Goal: Check status: Check status

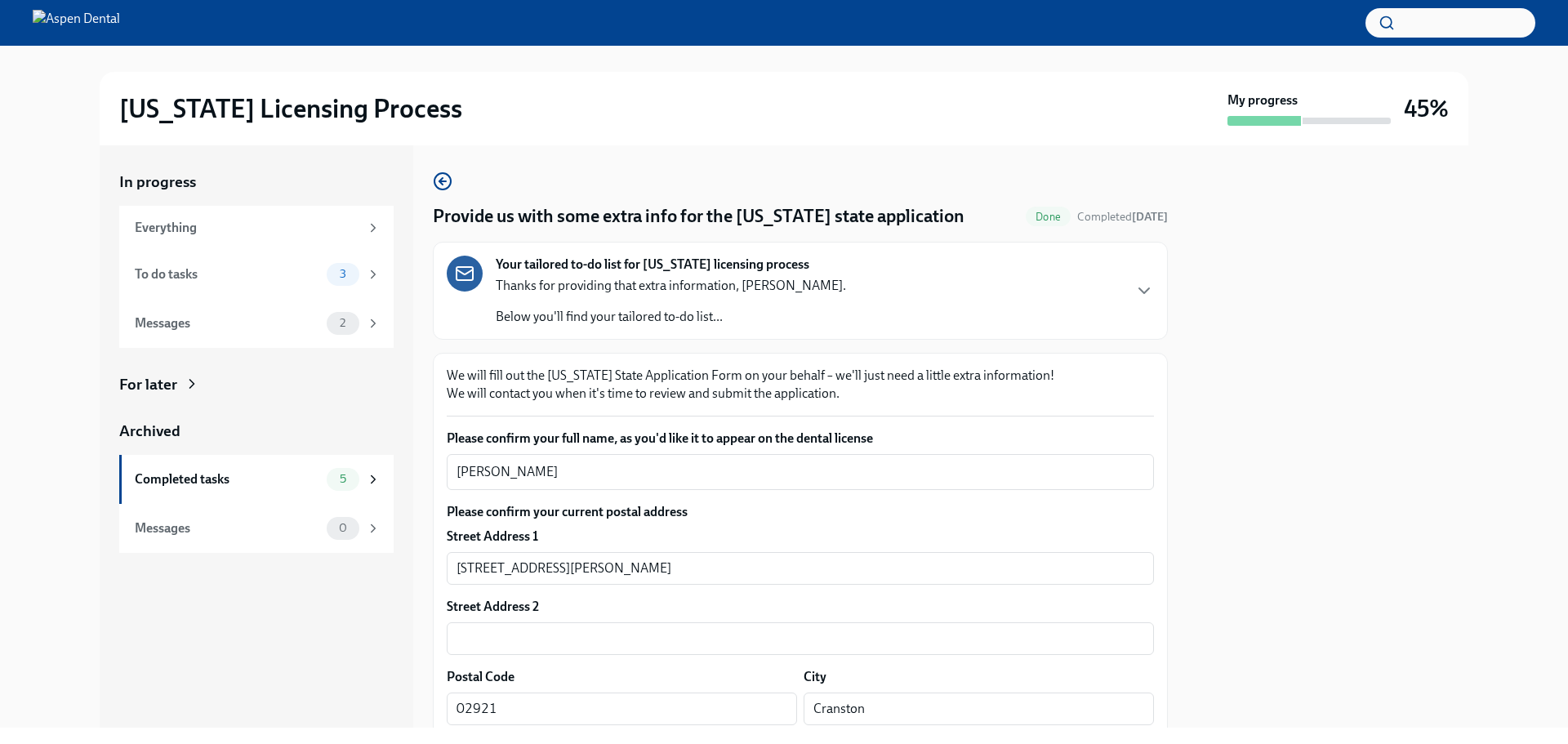
scroll to position [2042, 0]
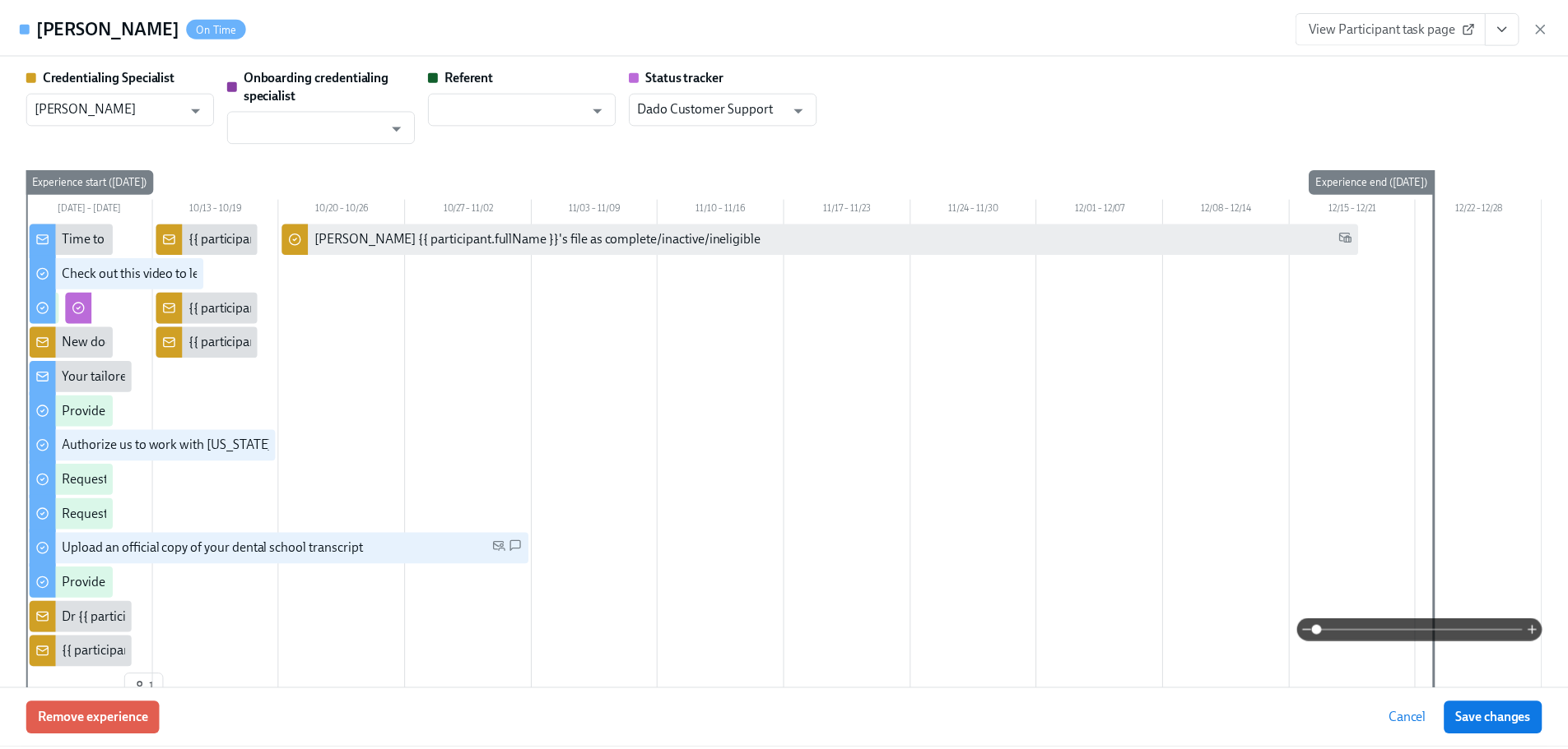
scroll to position [2714, 0]
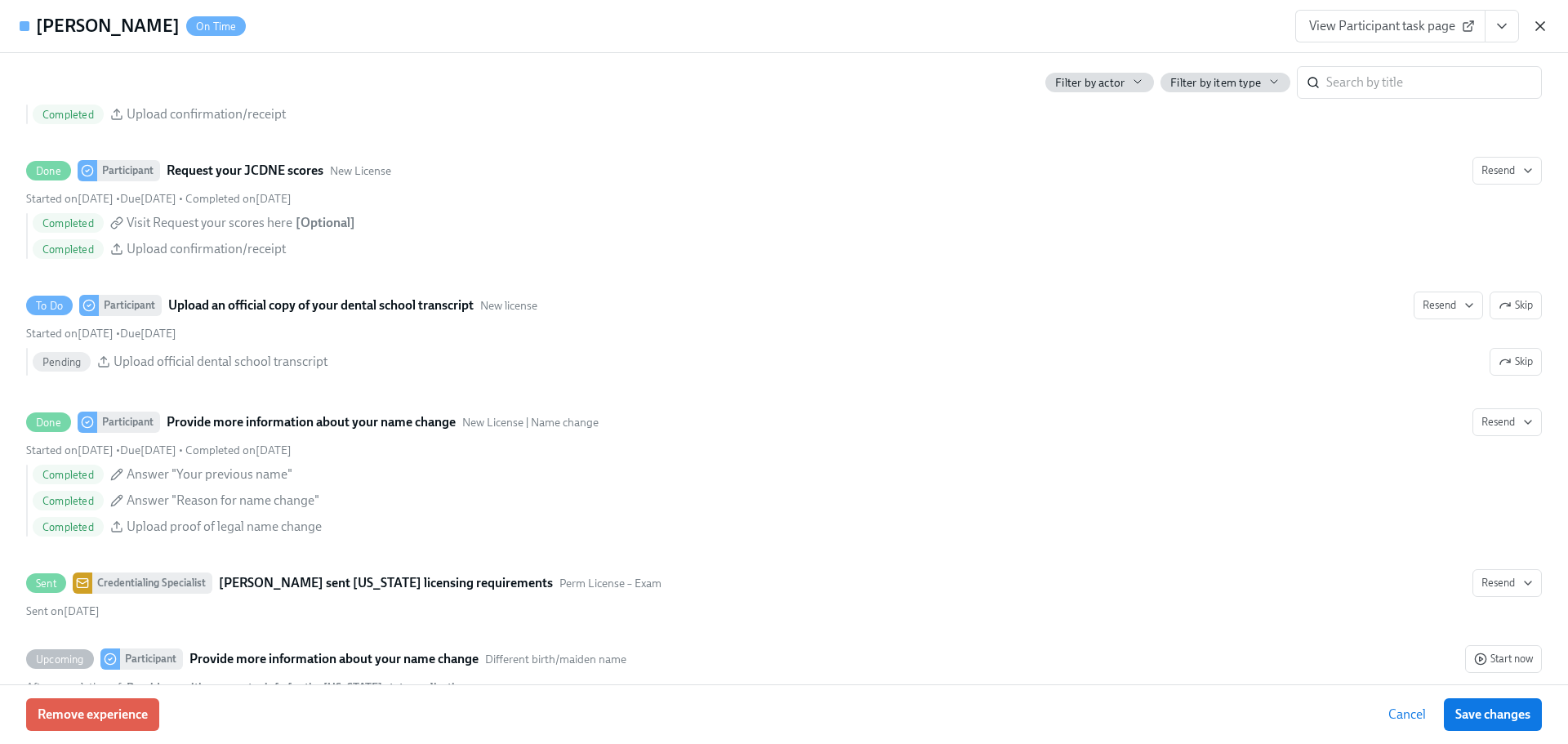
click at [1540, 20] on icon "button" at bounding box center [1540, 26] width 16 height 16
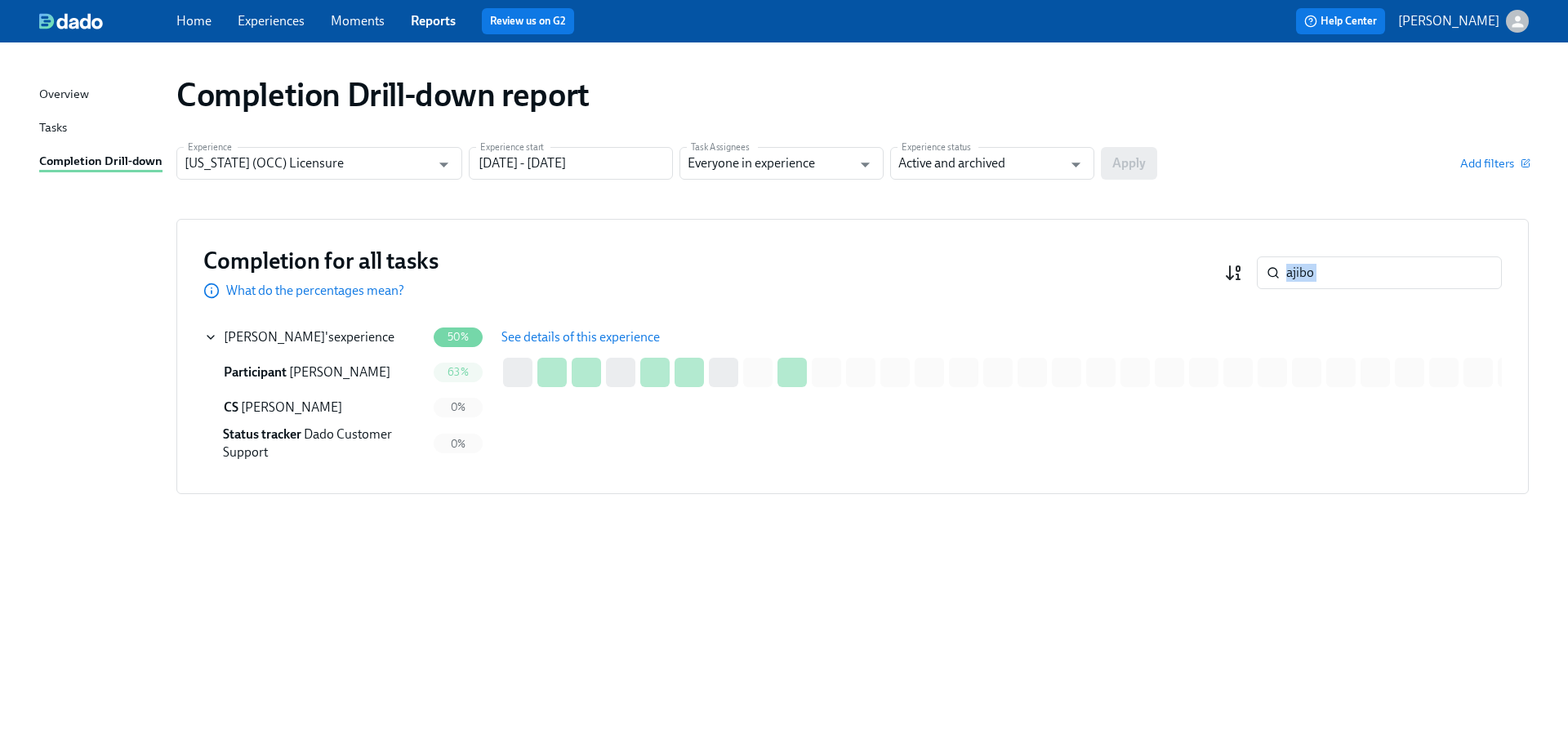
drag, startPoint x: 1275, startPoint y: 273, endPoint x: 1241, endPoint y: 269, distance: 34.2
click at [1241, 269] on div "Completion for all tasks What do the percentages mean? ajibo ​" at bounding box center [853, 272] width 1298 height 54
click at [1354, 275] on input "ajibo" at bounding box center [1394, 272] width 215 height 33
drag, startPoint x: 1354, startPoint y: 275, endPoint x: 1321, endPoint y: 275, distance: 33.0
click at [1321, 275] on input "ajibo" at bounding box center [1394, 272] width 215 height 33
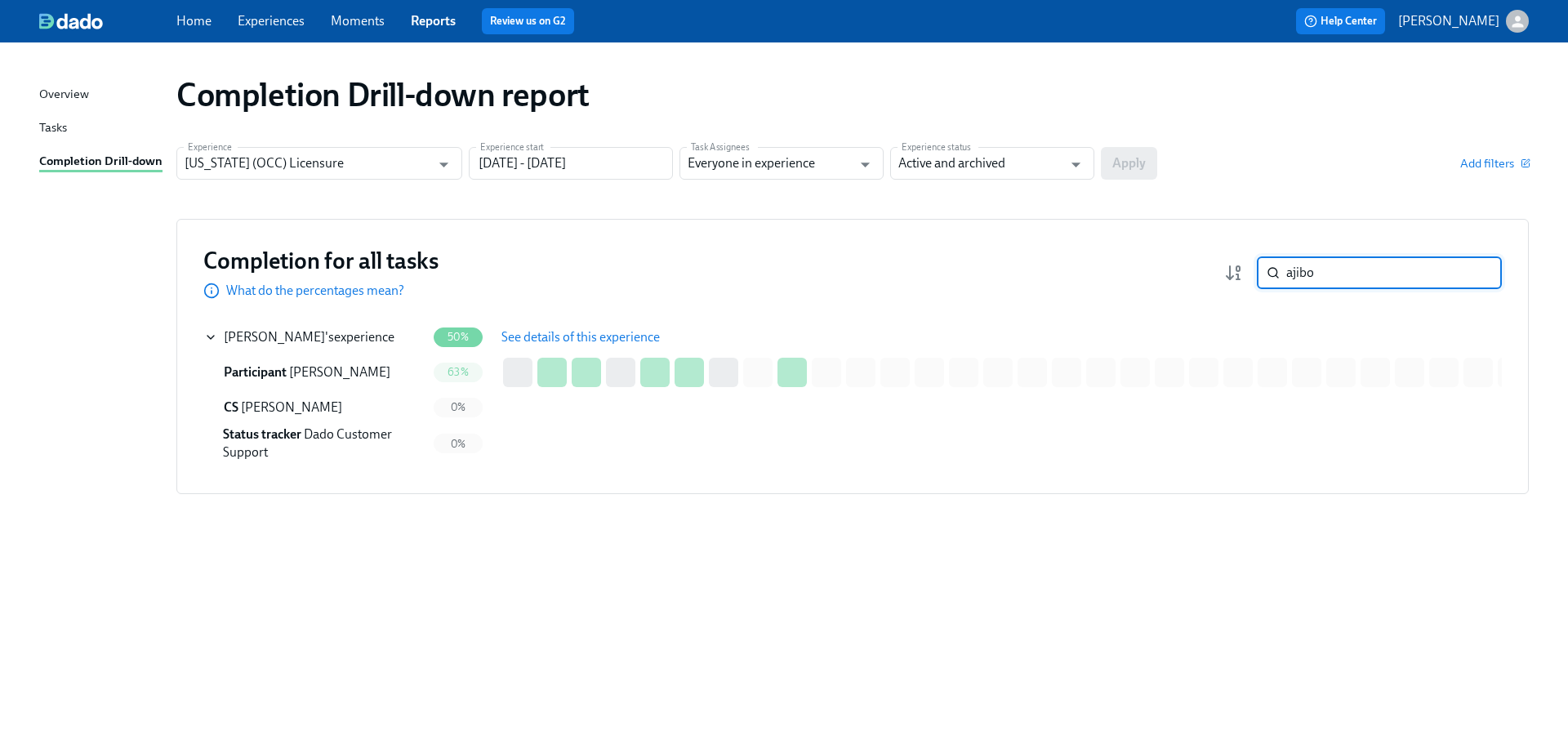
drag, startPoint x: 1321, startPoint y: 275, endPoint x: 1261, endPoint y: 275, distance: 60.0
click at [1261, 275] on div "ajibo ​" at bounding box center [1379, 272] width 245 height 33
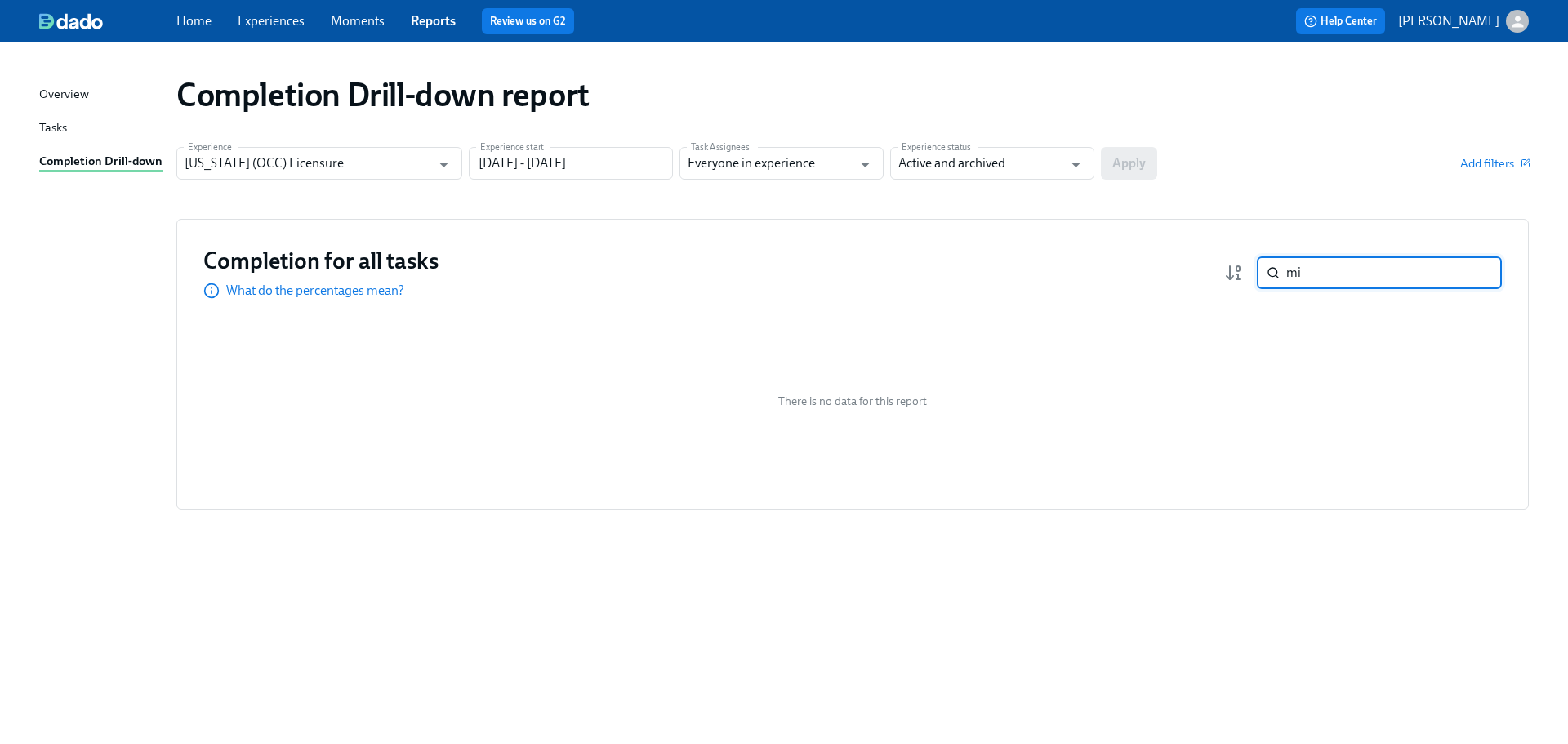
type input "m"
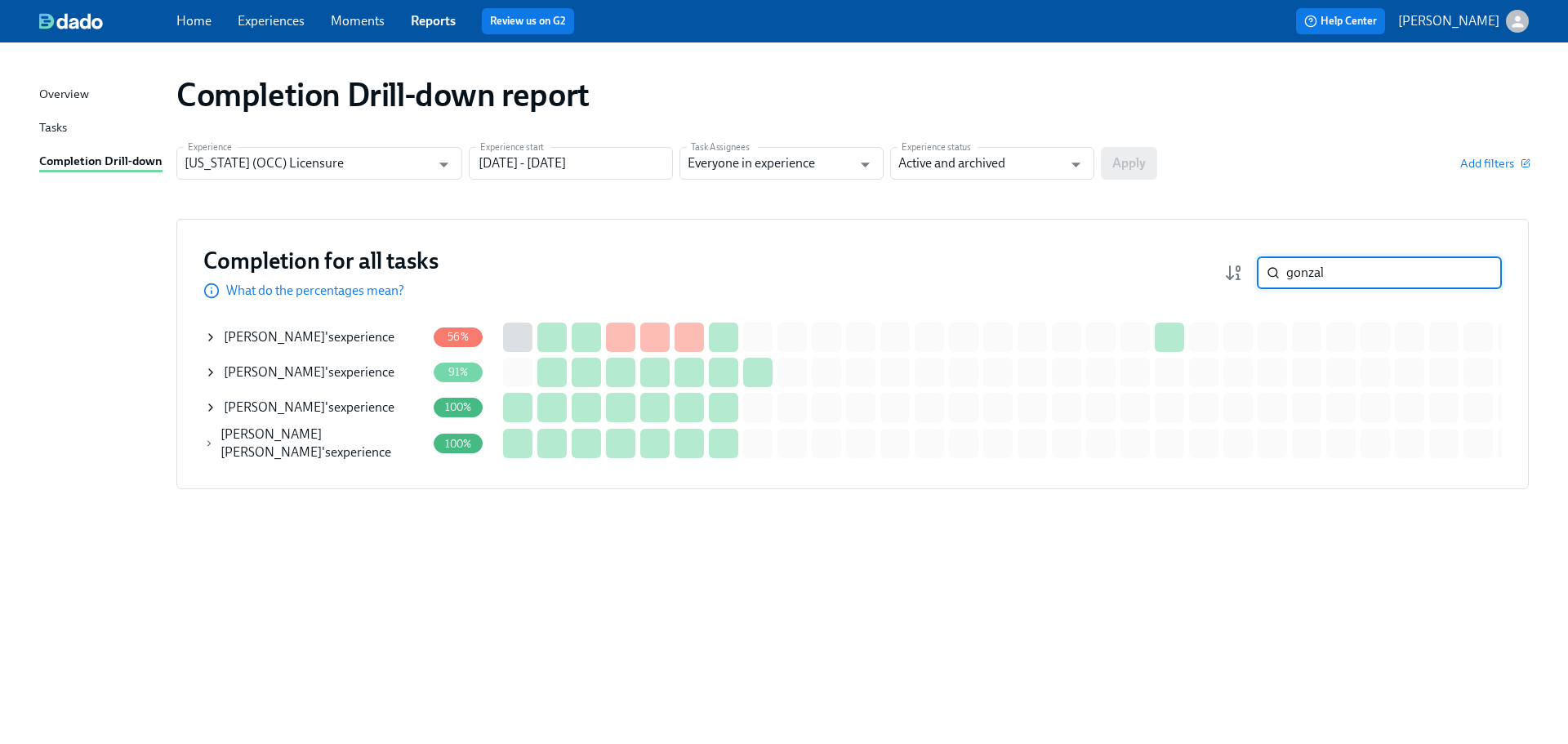
drag, startPoint x: 1296, startPoint y: 272, endPoint x: 1272, endPoint y: 272, distance: 24.0
click at [1272, 272] on div "gonzal ​" at bounding box center [1379, 272] width 245 height 33
click at [1333, 271] on input "gonzal" at bounding box center [1394, 272] width 215 height 33
click at [1355, 282] on input "gonzal" at bounding box center [1394, 272] width 215 height 33
drag, startPoint x: 1334, startPoint y: 277, endPoint x: 1256, endPoint y: 275, distance: 78.0
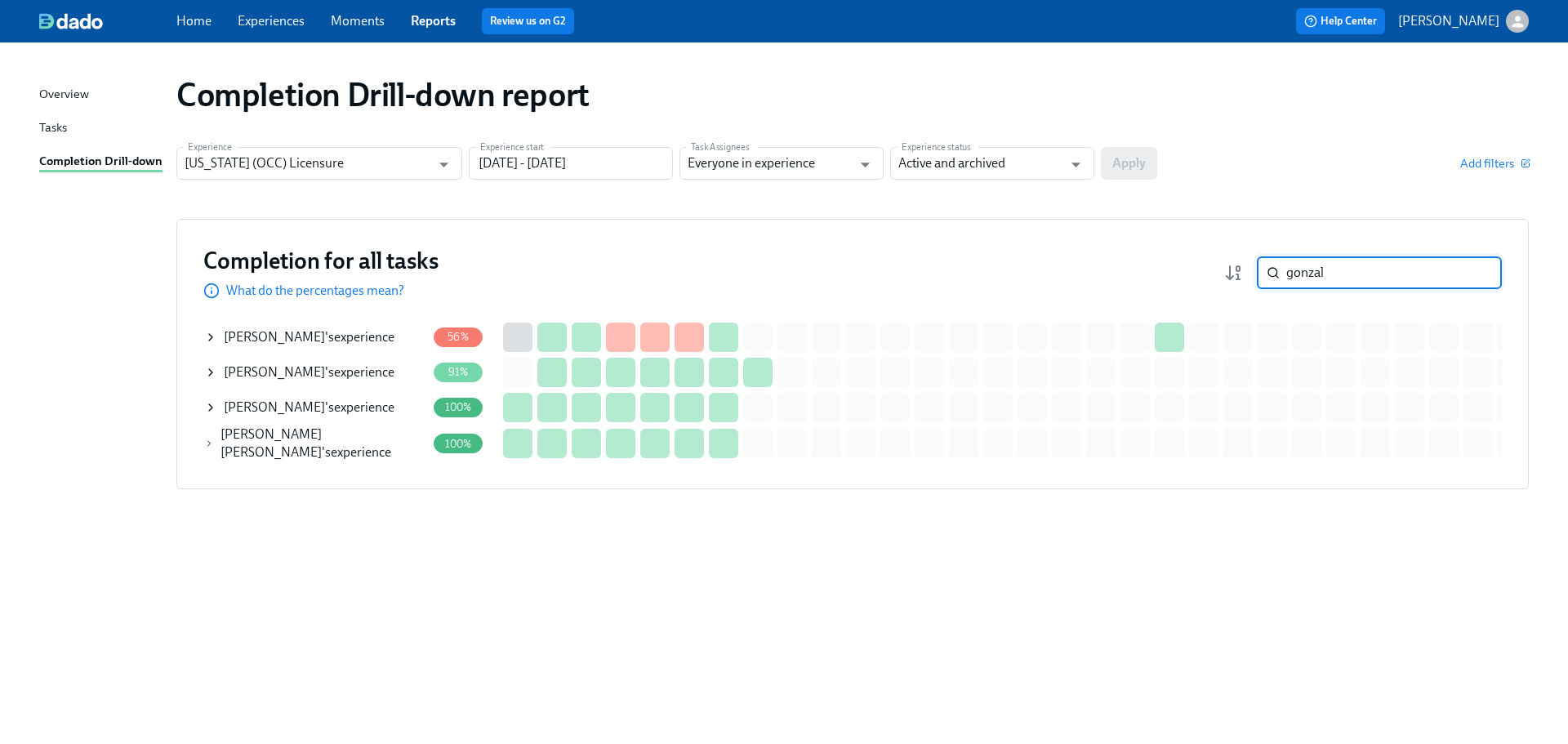
click at [1256, 275] on div "gonzal ​" at bounding box center [1363, 272] width 278 height 33
paste input "[PERSON_NAME]"
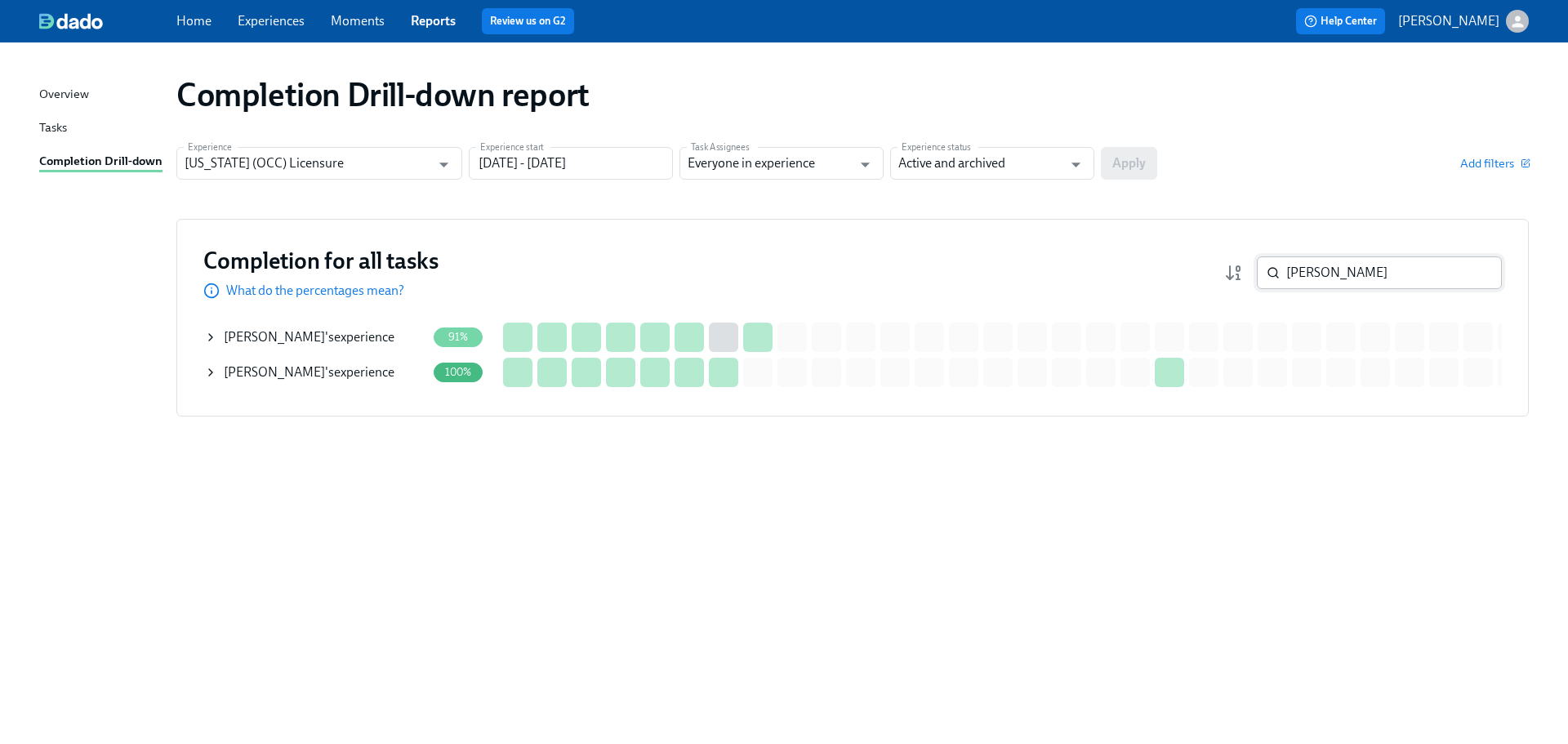
drag, startPoint x: 1370, startPoint y: 273, endPoint x: 1282, endPoint y: 273, distance: 88.0
click at [1282, 273] on div "Rana ​" at bounding box center [1379, 272] width 245 height 33
paste input "[PERSON_NAME]"
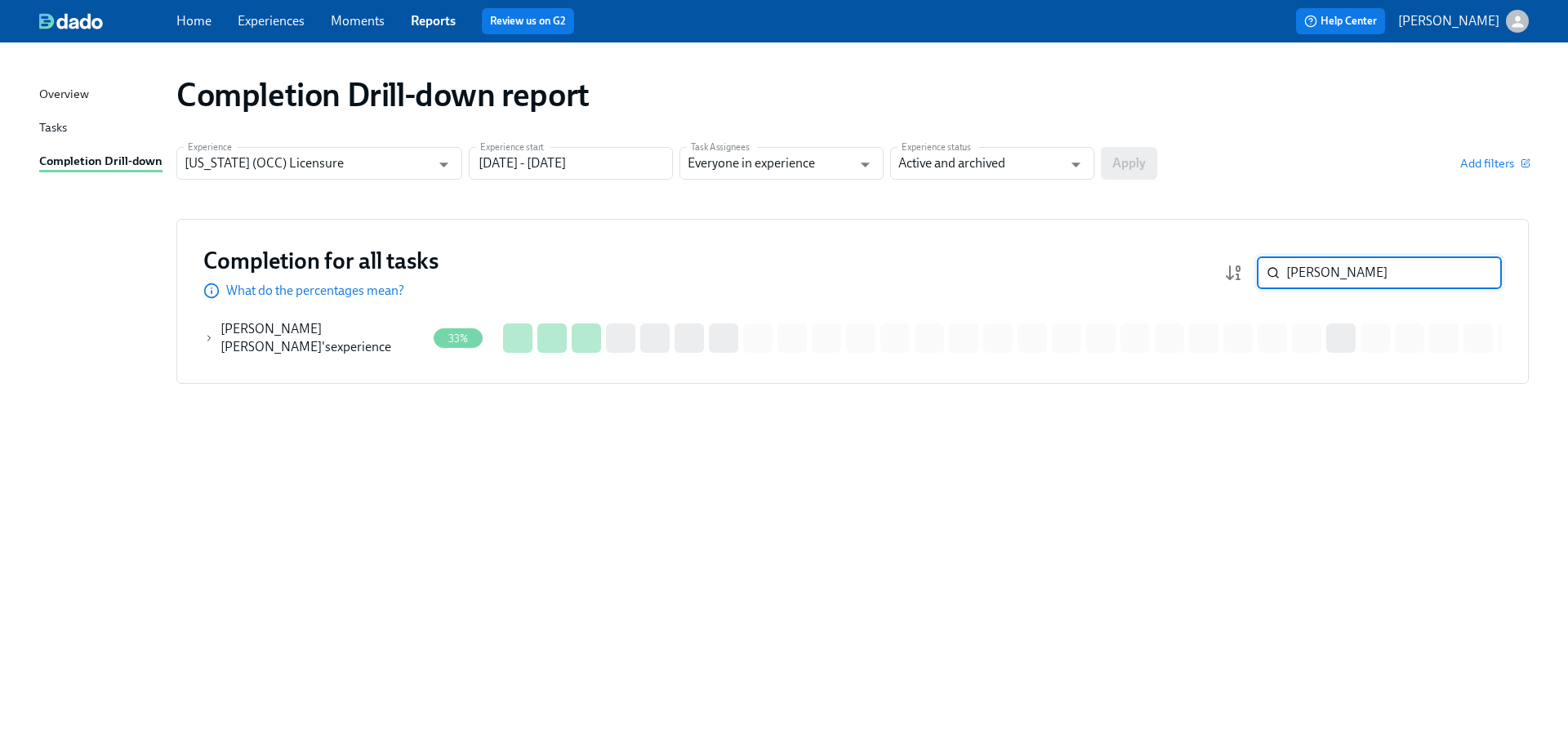
type input "[PERSON_NAME]"
click at [194, 25] on link "Home" at bounding box center [193, 20] width 35 height 15
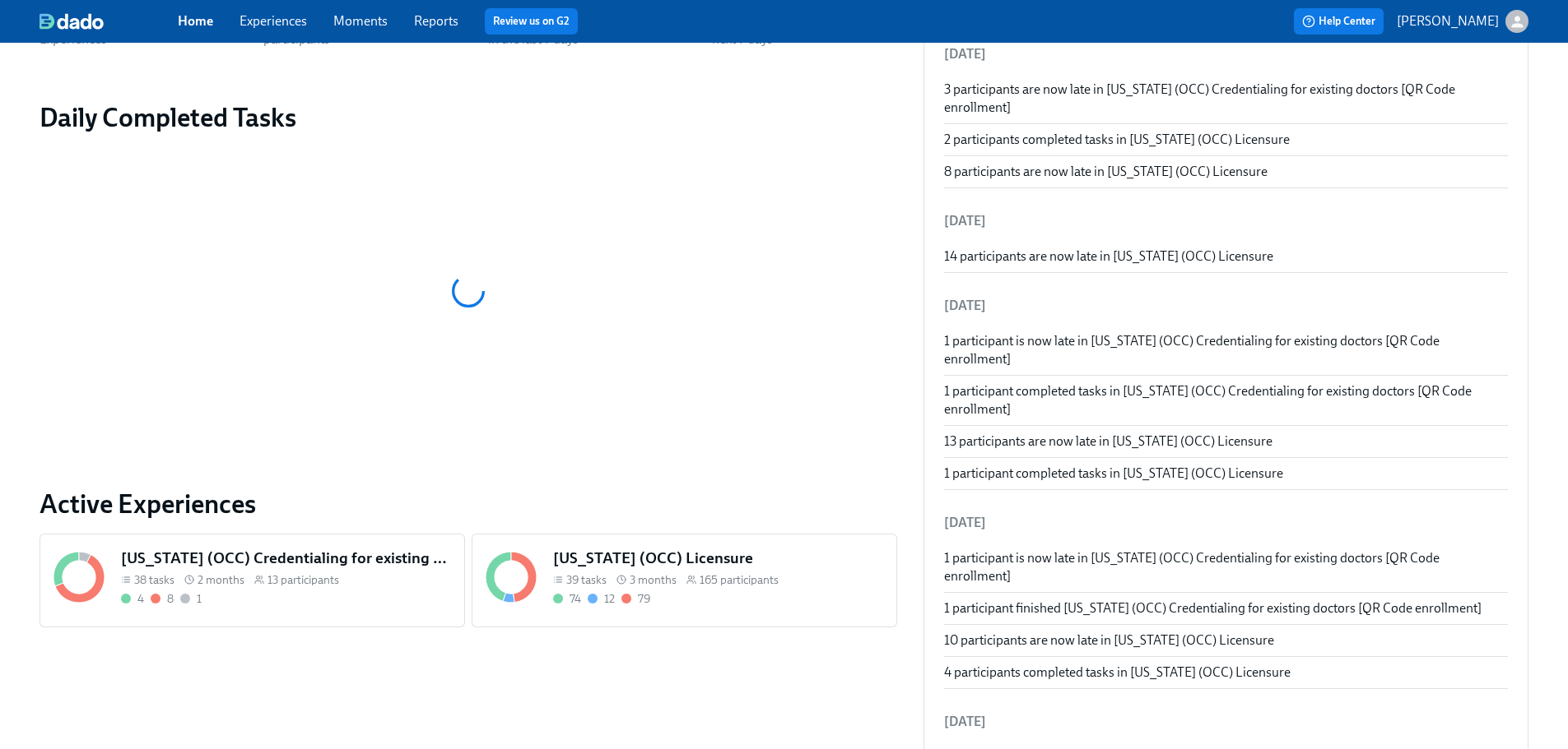
scroll to position [246, 0]
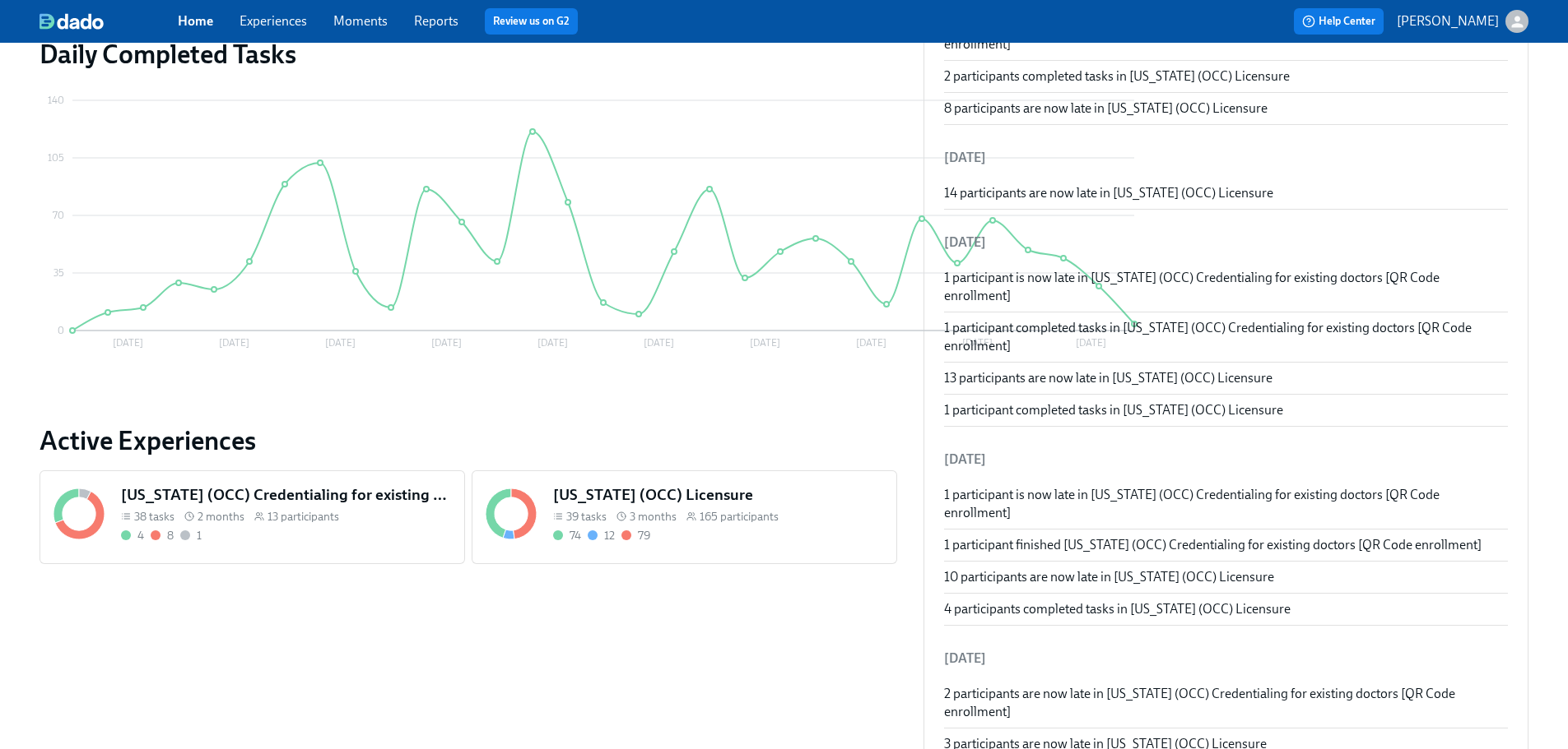
click at [643, 536] on div "74 12 79" at bounding box center [718, 535] width 330 height 15
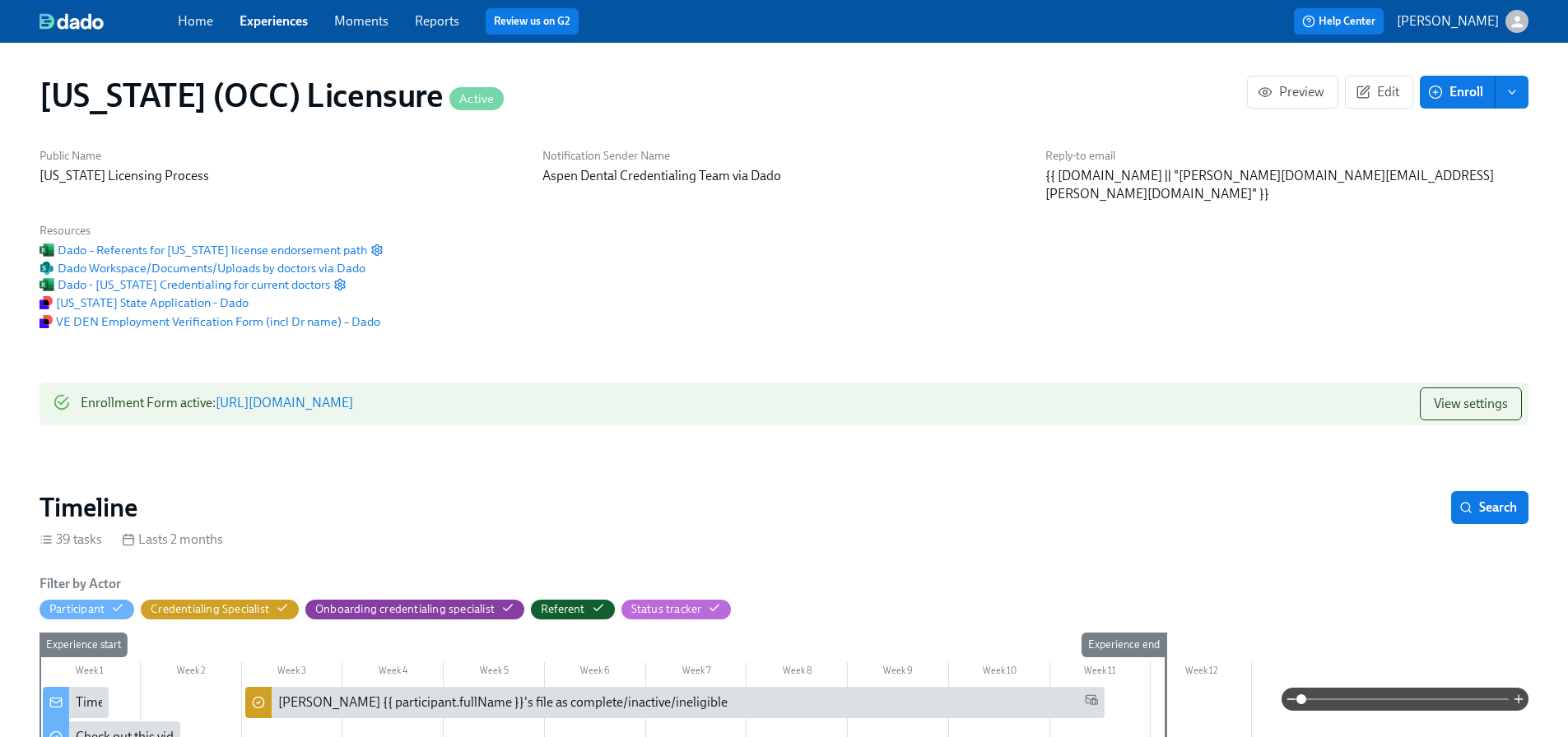
click at [1449, 96] on span "Enroll" at bounding box center [1457, 92] width 52 height 16
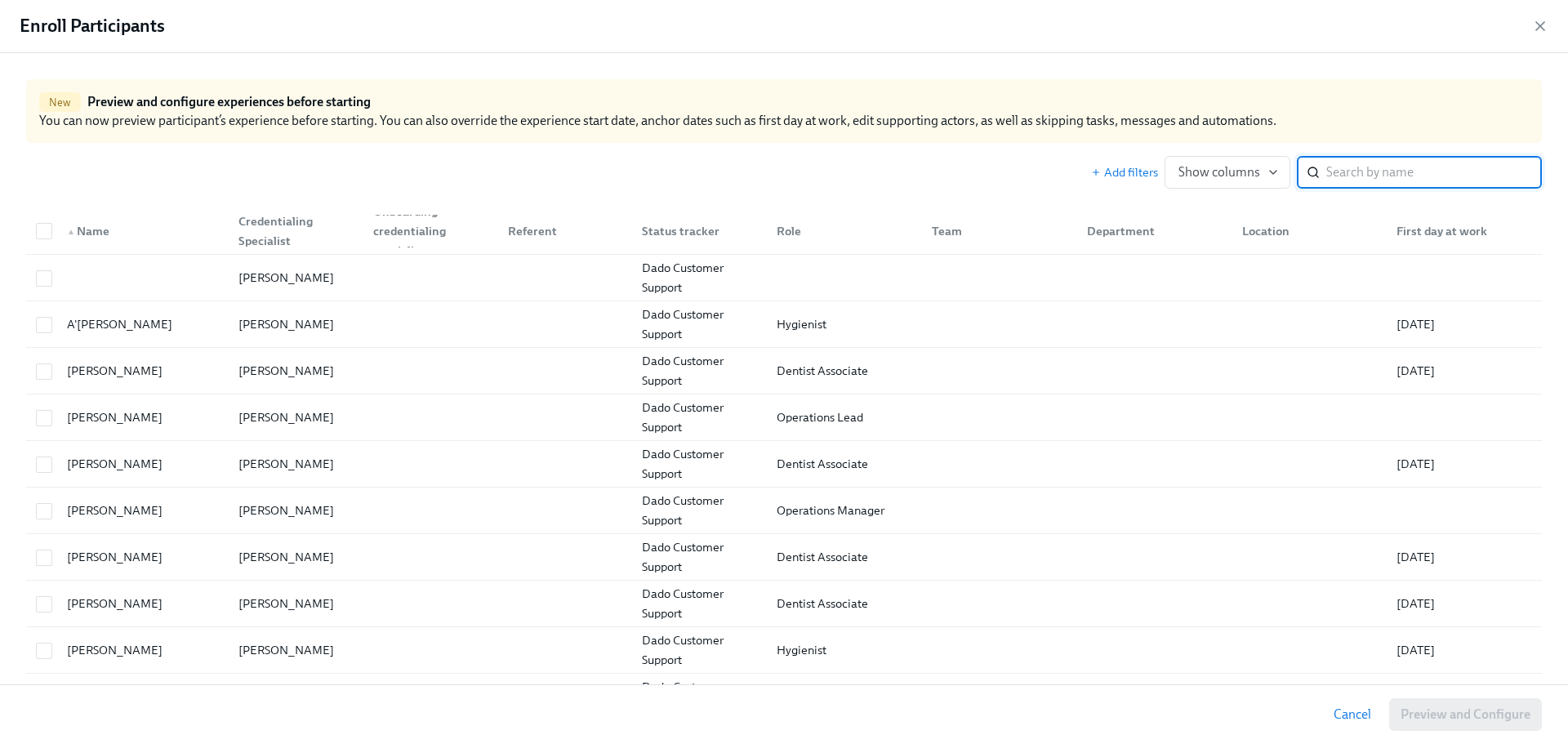
click at [1404, 176] on input "search" at bounding box center [1435, 172] width 215 height 33
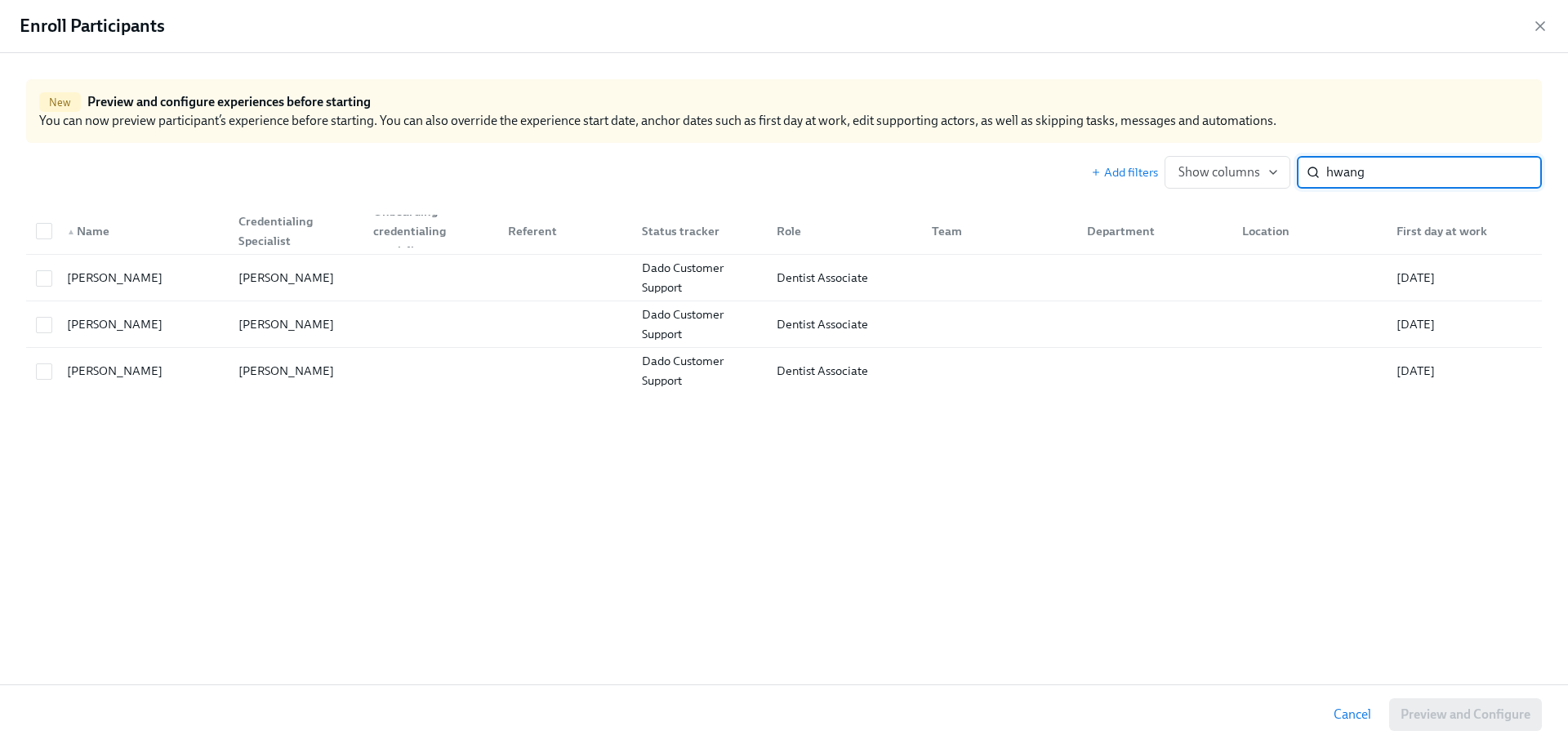
type input "hwang"
click at [1110, 472] on div "New Preview and configure experiences before starting You can now preview parti…" at bounding box center [784, 369] width 1568 height 632
click at [1009, 465] on div "New Preview and configure experiences before starting You can now preview parti…" at bounding box center [784, 369] width 1568 height 632
click at [1552, 23] on div "Enroll Participants" at bounding box center [784, 27] width 1568 height 53
click at [1543, 23] on icon "button" at bounding box center [1540, 26] width 8 height 8
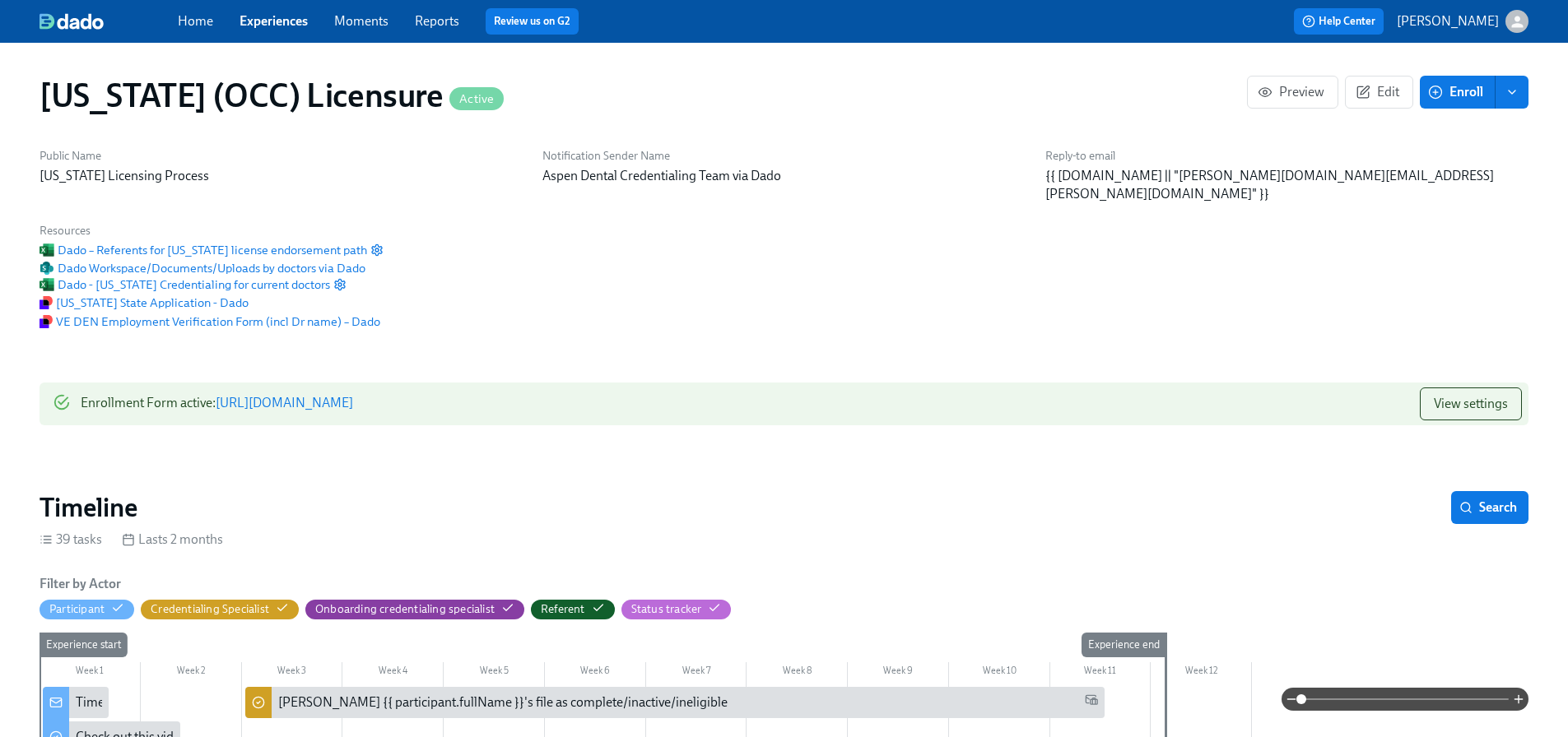
scroll to position [0, 21628]
click at [426, 18] on link "Reports" at bounding box center [437, 21] width 45 height 15
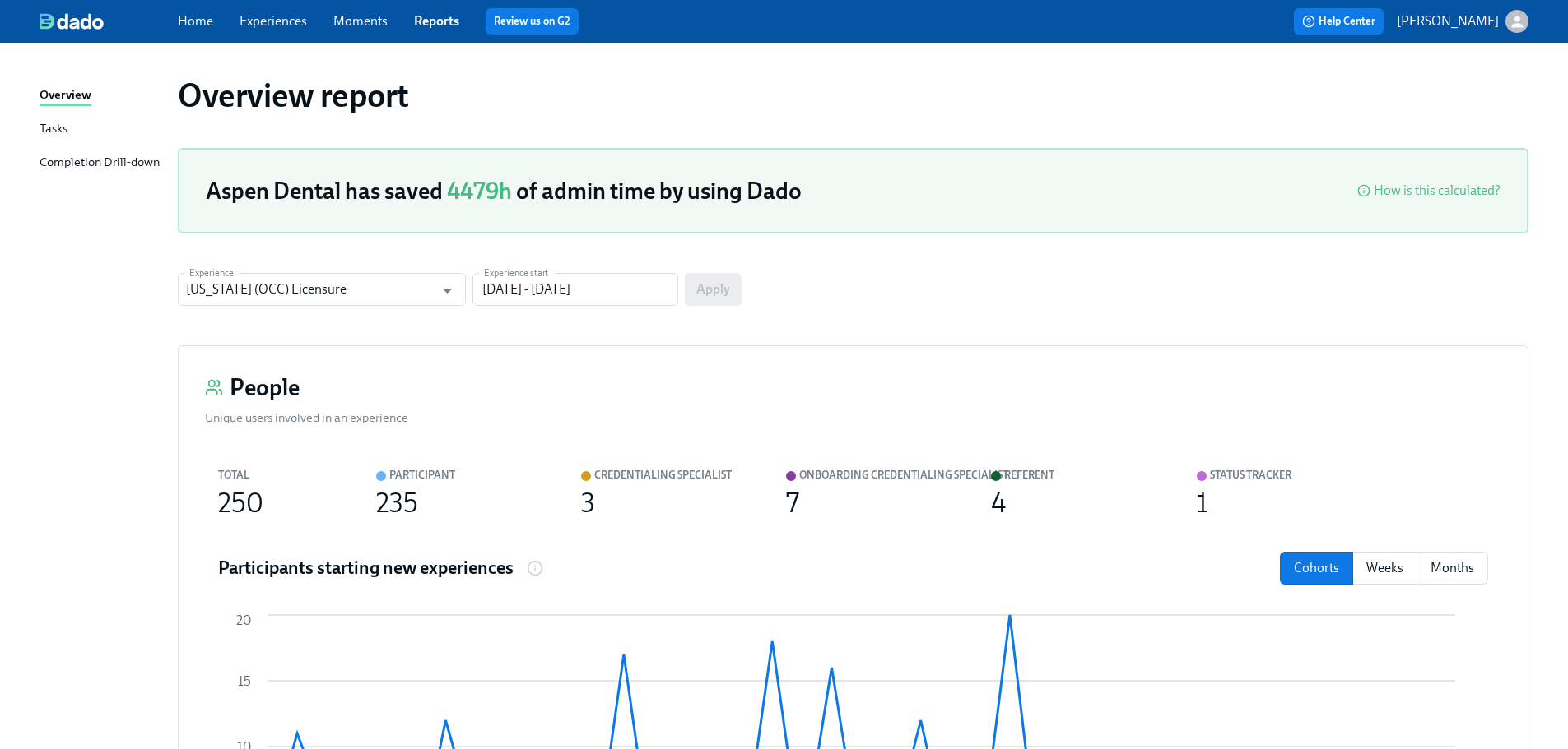
click at [132, 170] on div "Completion Drill-down" at bounding box center [100, 163] width 120 height 21
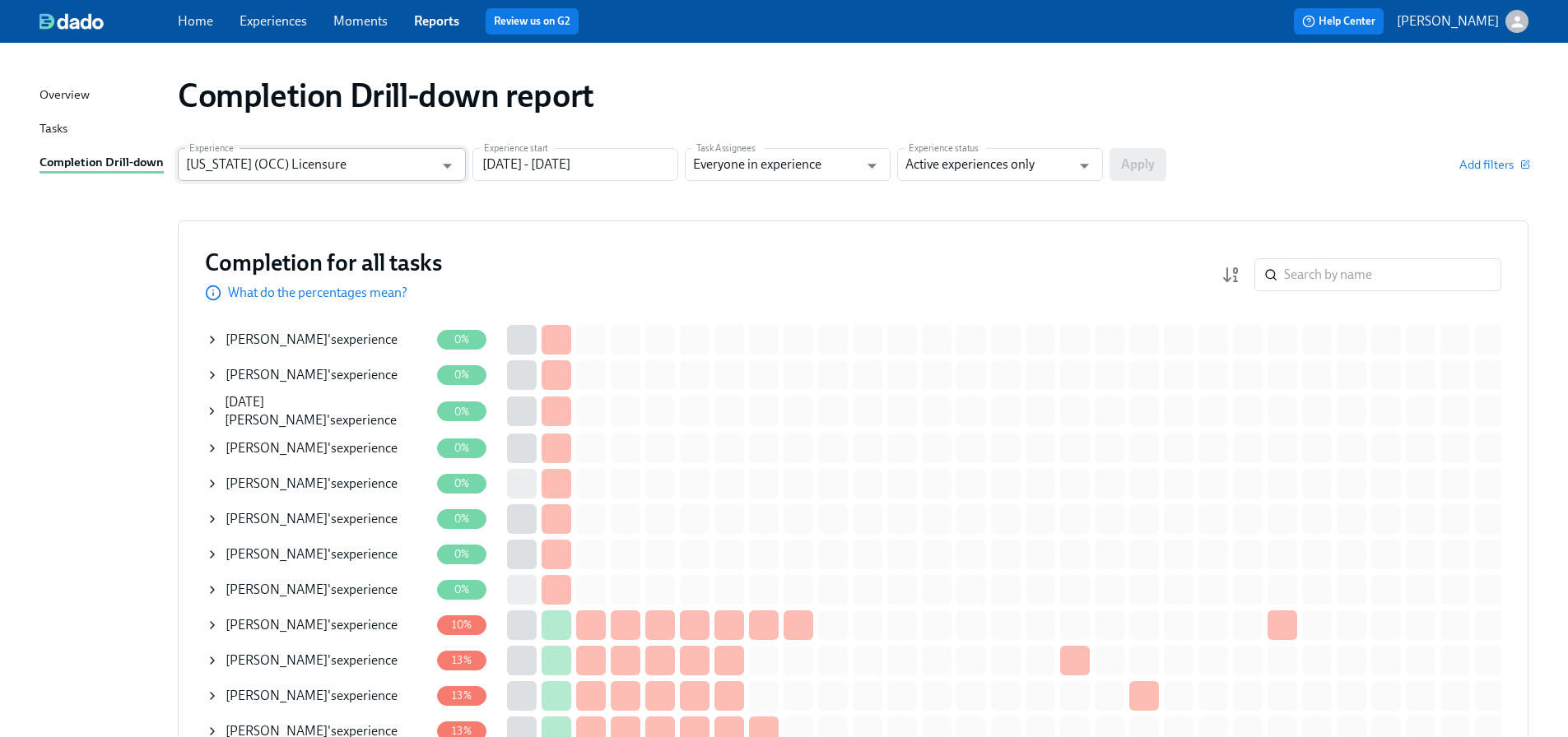
click at [415, 162] on input "[US_STATE] (OCC) Licensure" at bounding box center [309, 164] width 247 height 33
click at [560, 159] on input "[DATE] - [DATE]" at bounding box center [575, 164] width 205 height 33
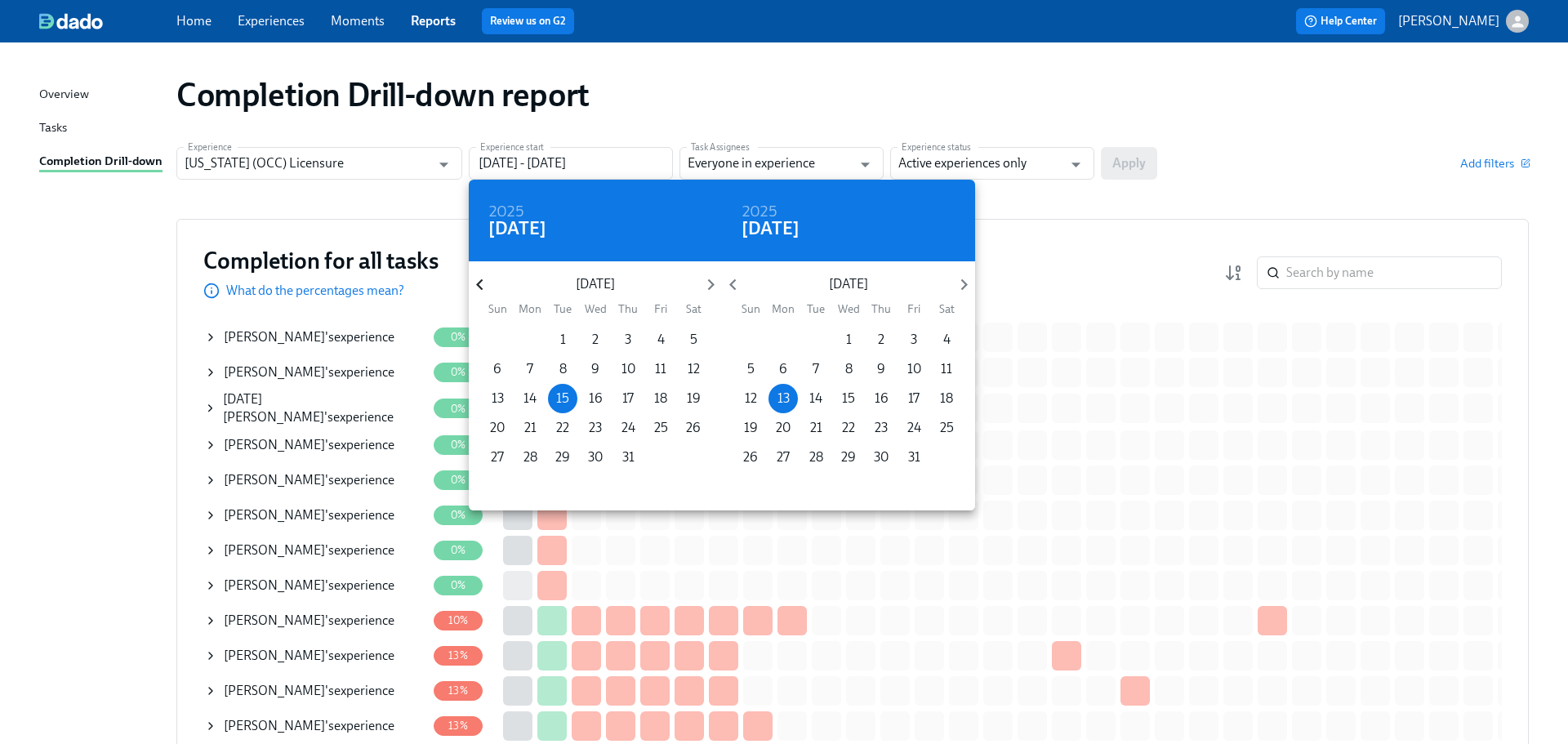
click at [485, 284] on icon "button" at bounding box center [480, 284] width 22 height 22
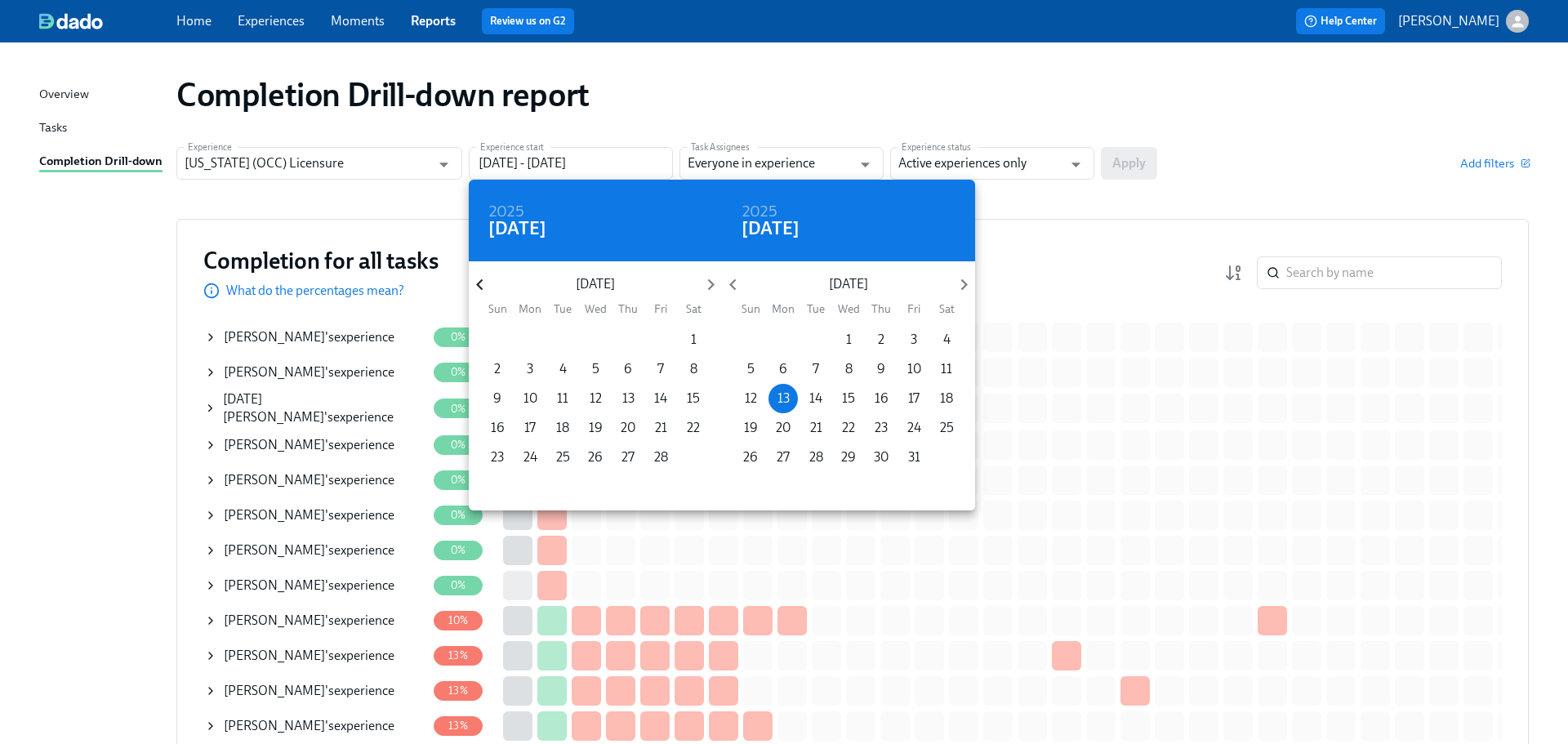
click at [485, 284] on icon "button" at bounding box center [480, 284] width 22 height 22
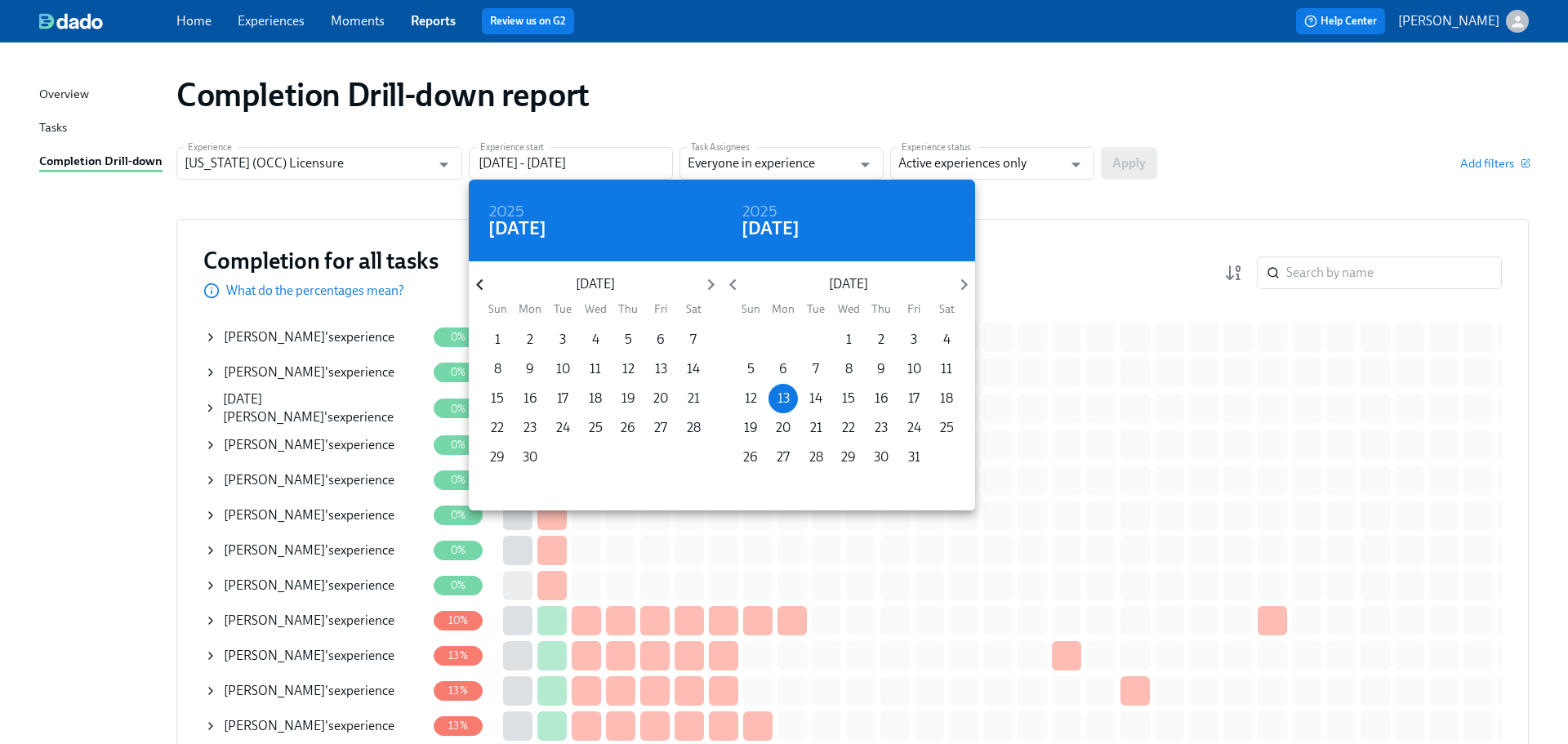
click at [485, 284] on icon "button" at bounding box center [480, 284] width 22 height 22
click at [626, 342] on p "1" at bounding box center [628, 340] width 5 height 18
type input "[DATE] - [DATE]"
click at [1006, 153] on div at bounding box center [784, 372] width 1568 height 744
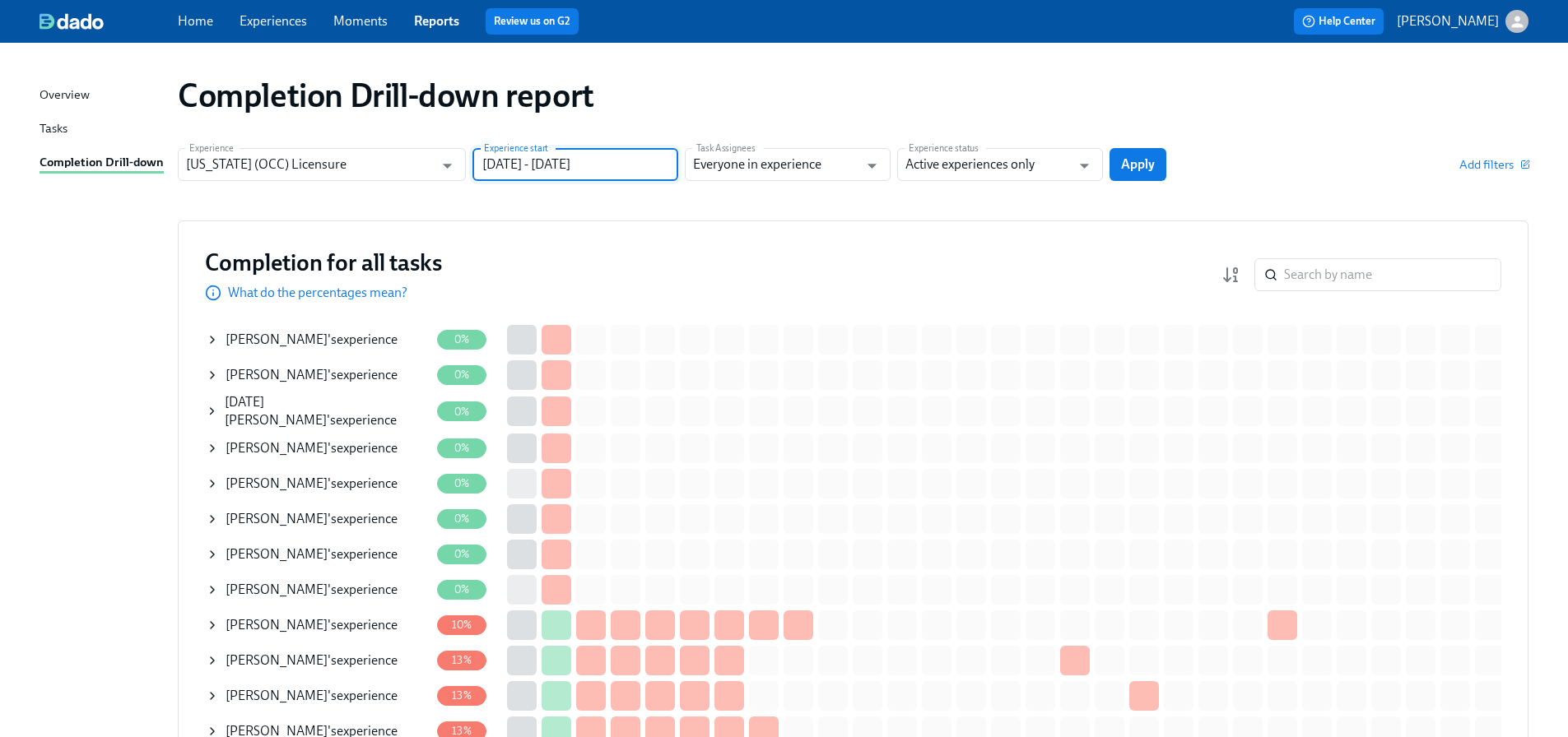
click at [1018, 164] on input "Active experiences only" at bounding box center [988, 164] width 165 height 33
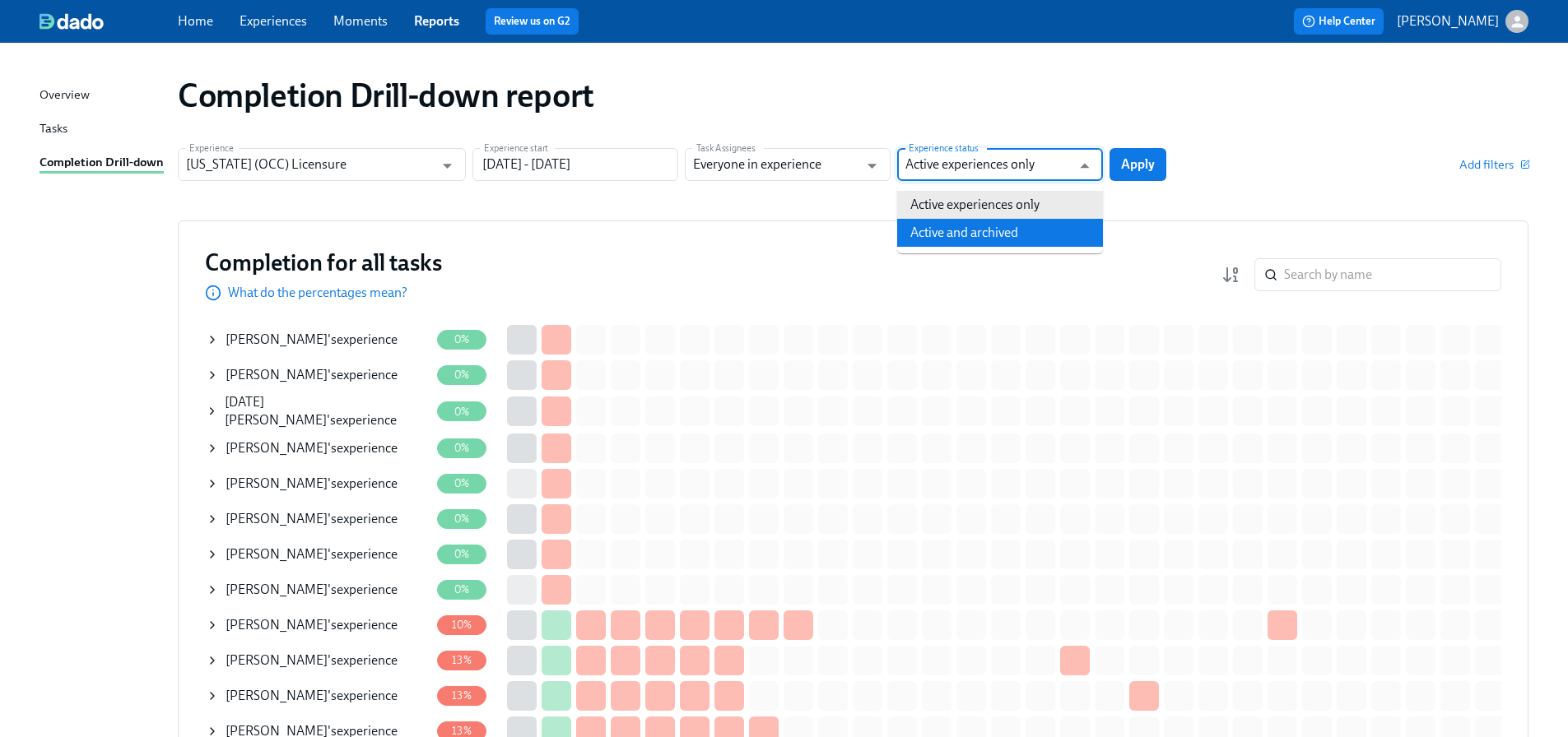
click at [1014, 235] on li "Active and archived" at bounding box center [999, 232] width 205 height 28
type input "Active and archived"
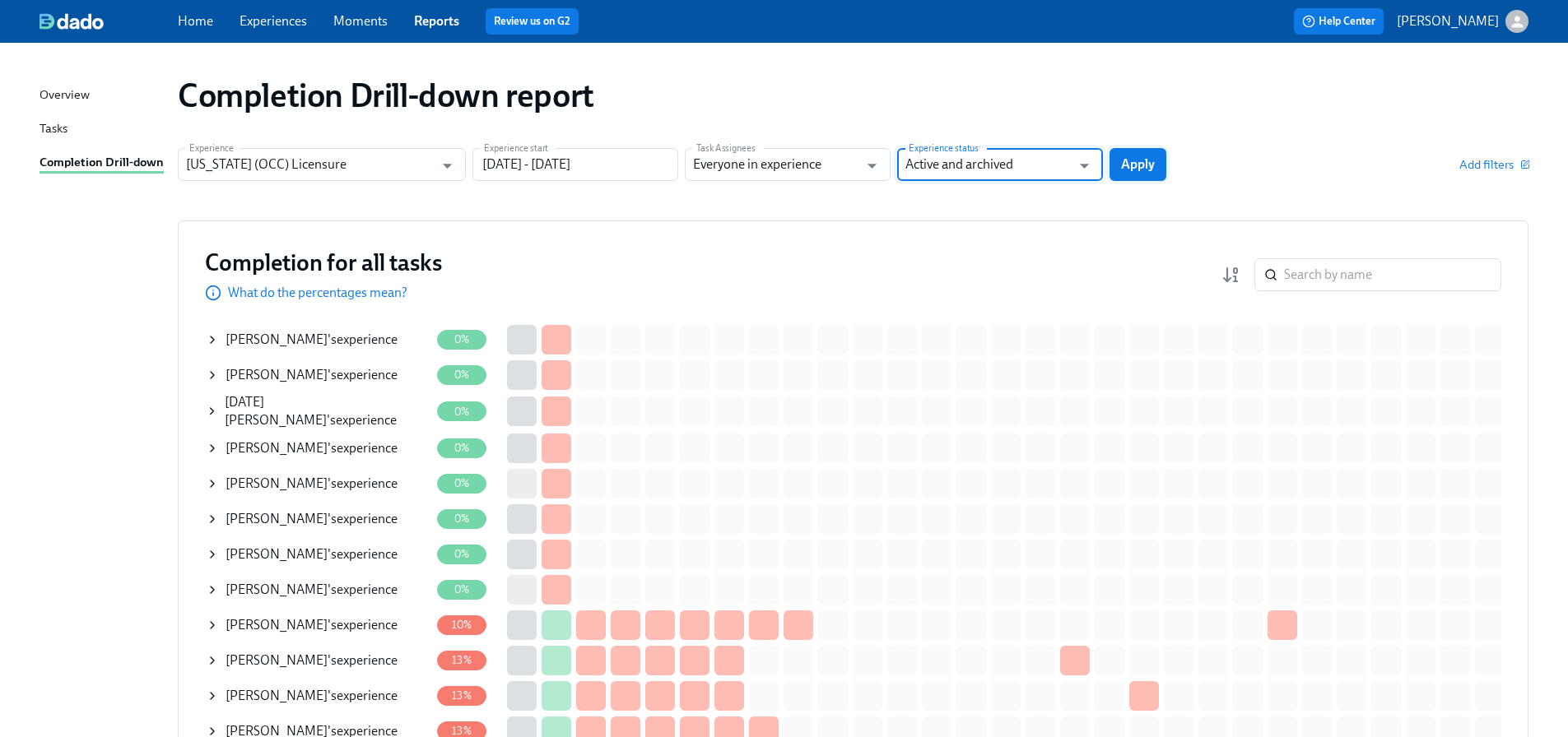
click at [1130, 171] on span "Apply" at bounding box center [1138, 164] width 34 height 16
